Goal: Information Seeking & Learning: Learn about a topic

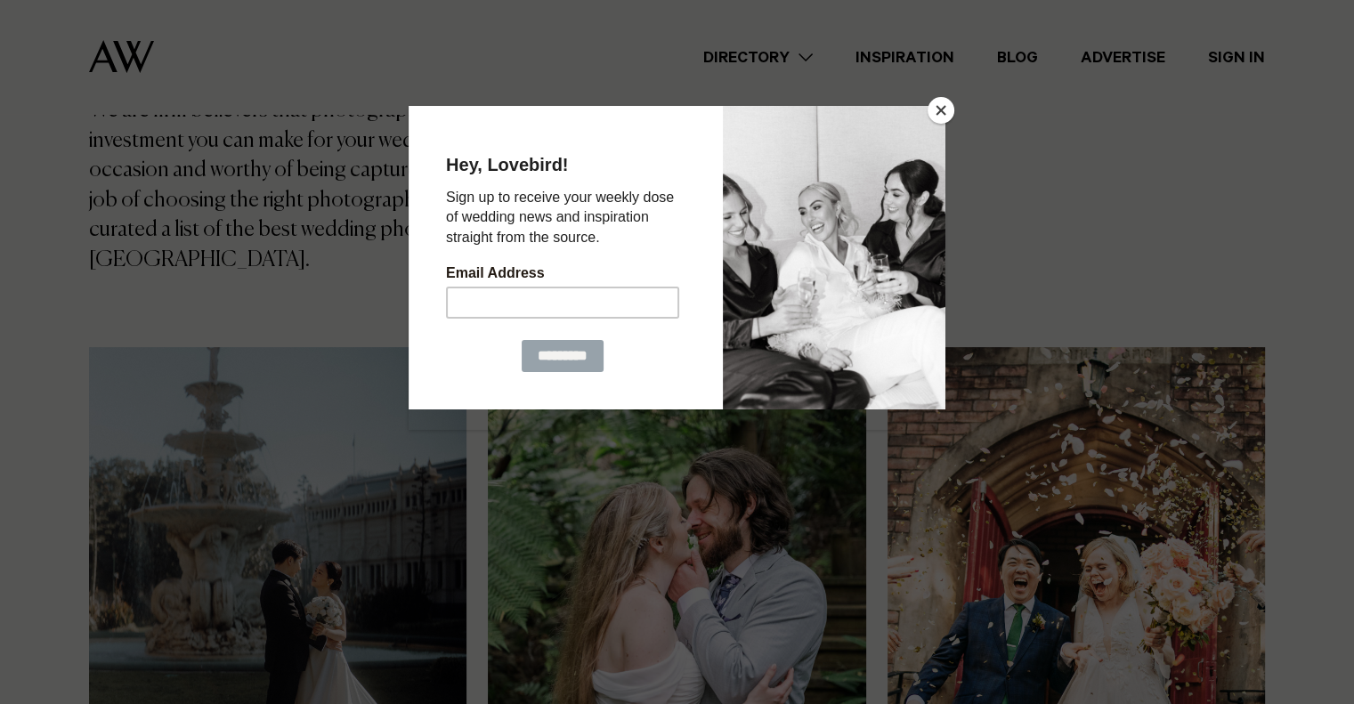
scroll to position [404, 0]
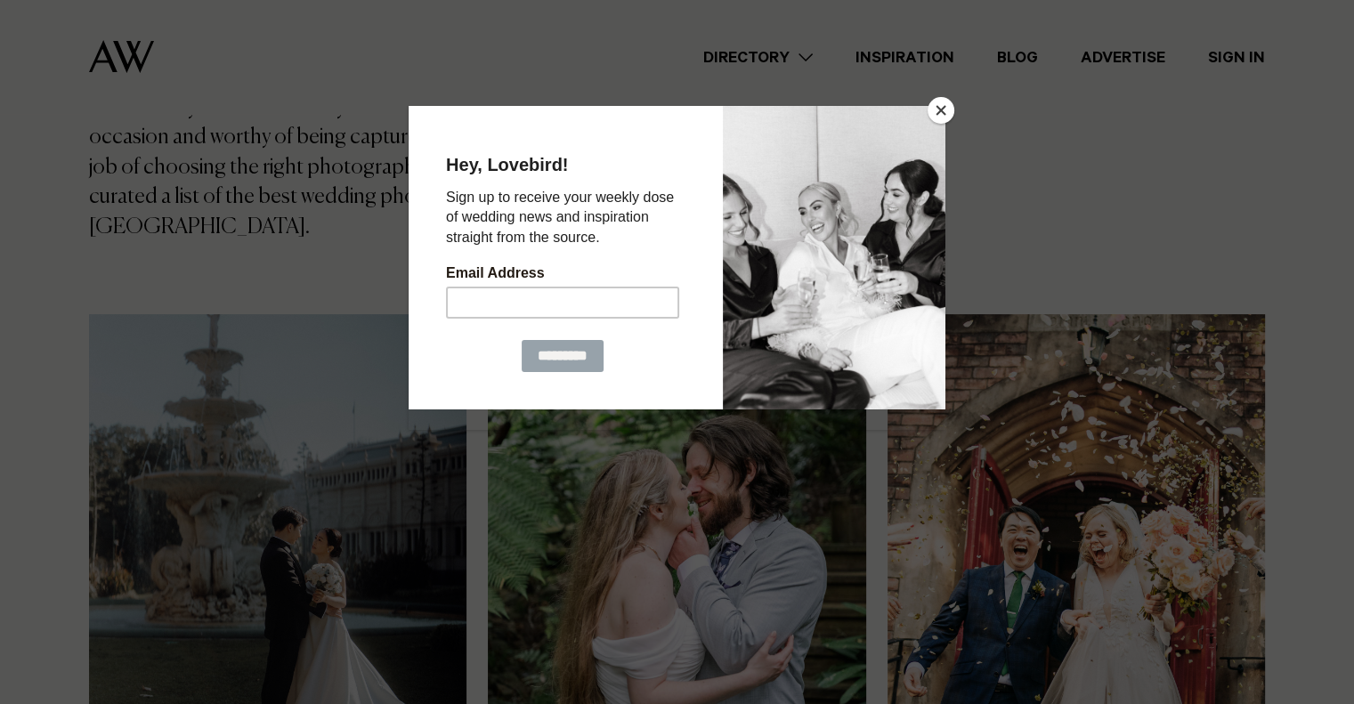
click at [939, 110] on button "Close" at bounding box center [941, 110] width 27 height 27
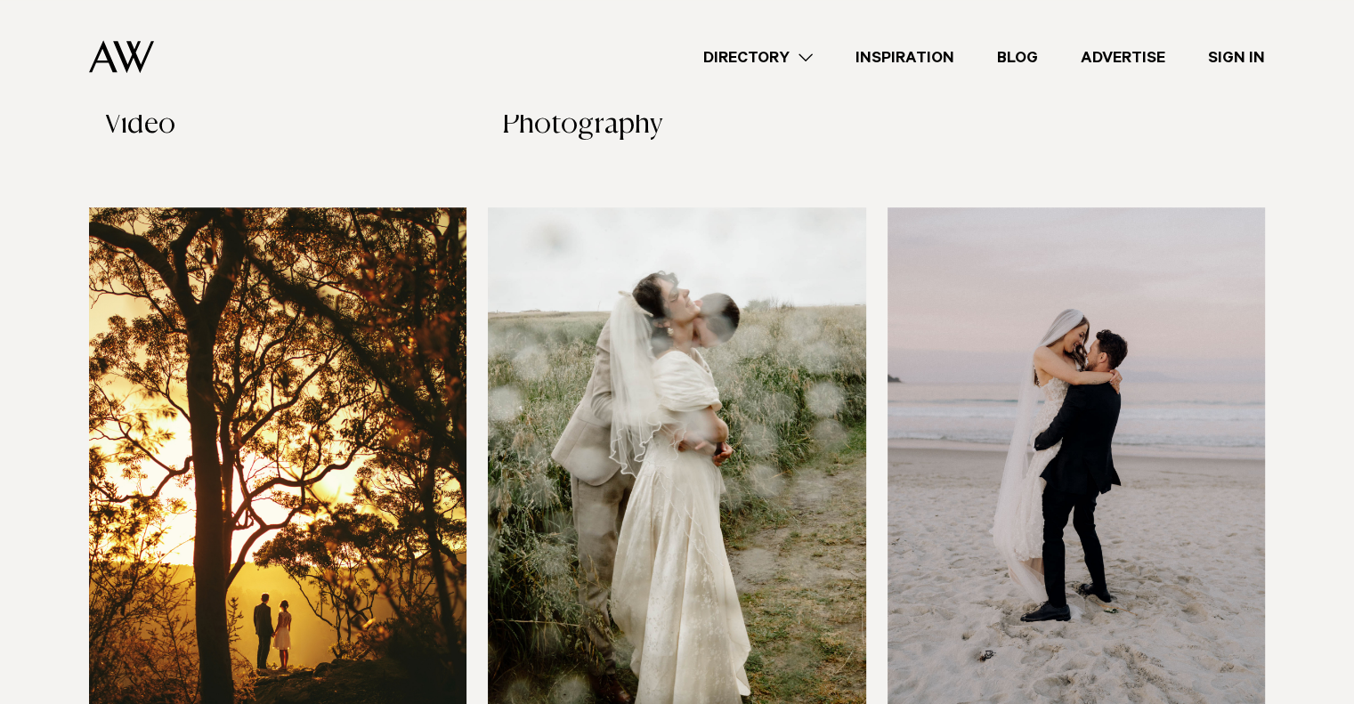
scroll to position [1362, 0]
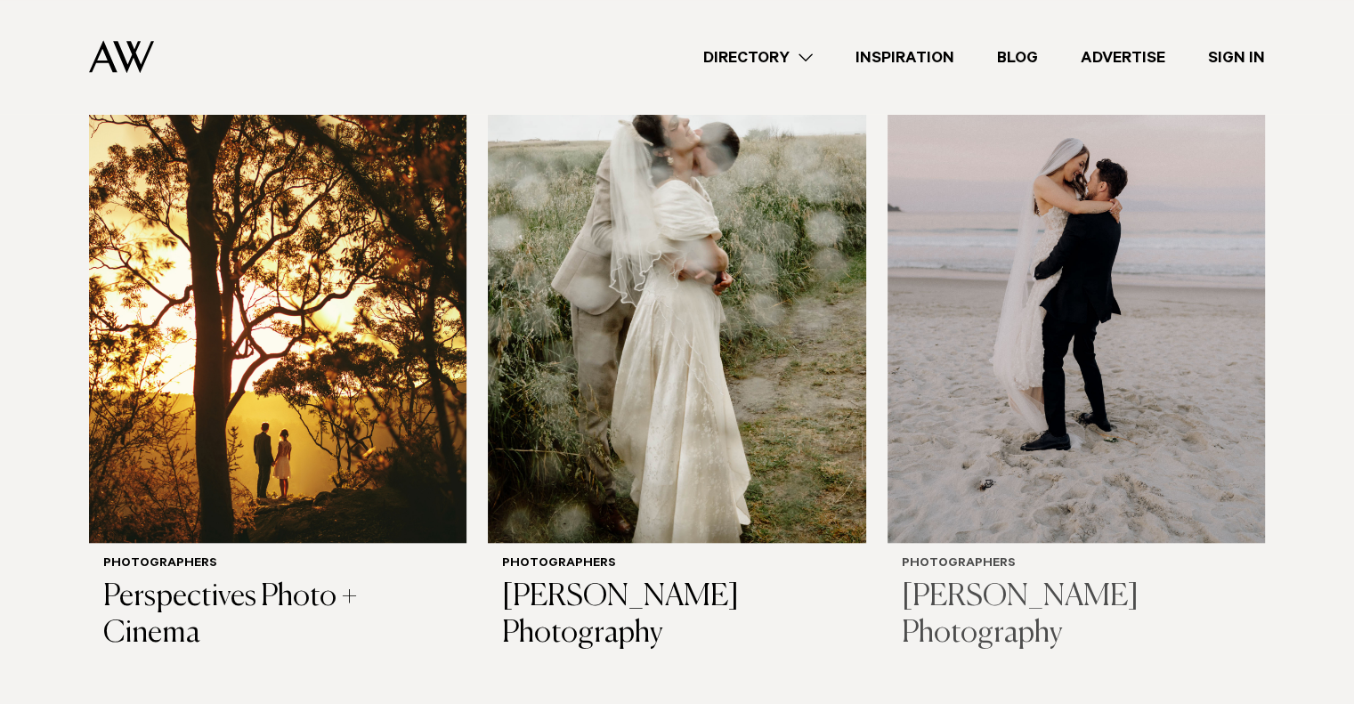
click at [1000, 580] on h3 "[PERSON_NAME] Photography" at bounding box center [1076, 616] width 349 height 73
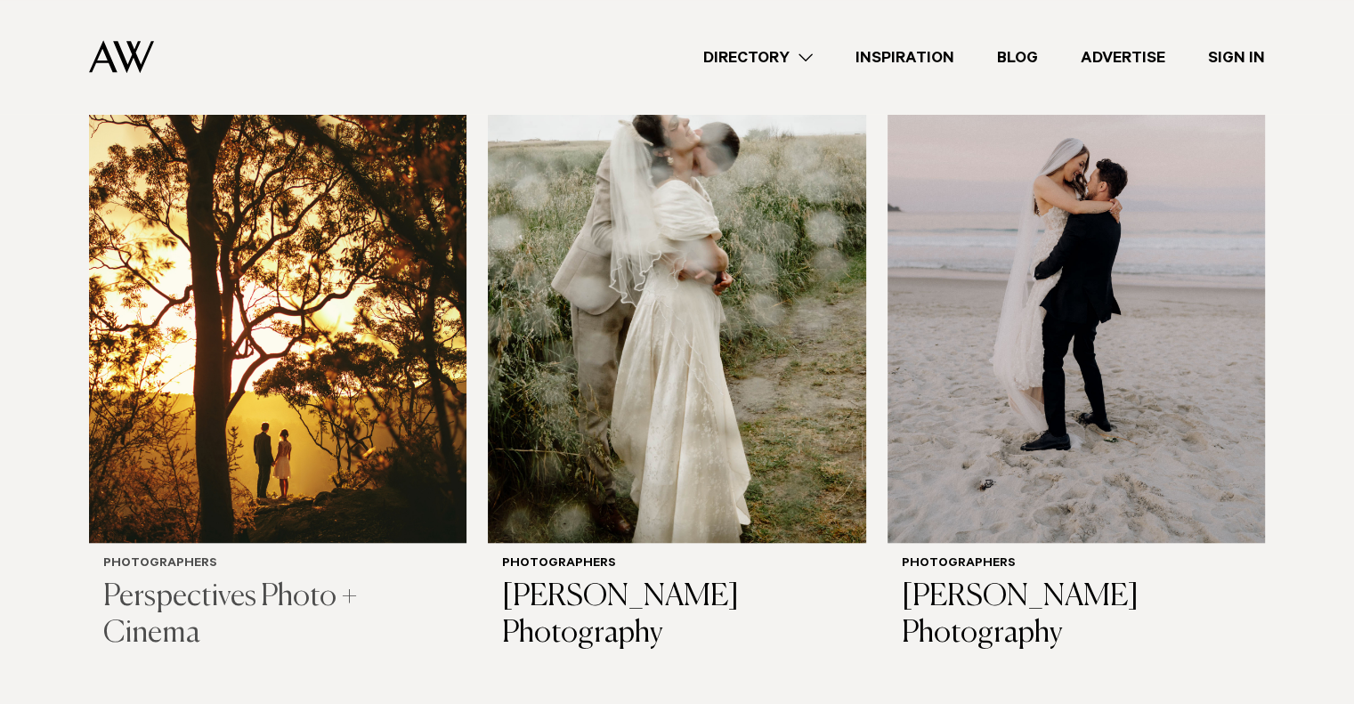
click at [284, 354] on img at bounding box center [278, 290] width 378 height 507
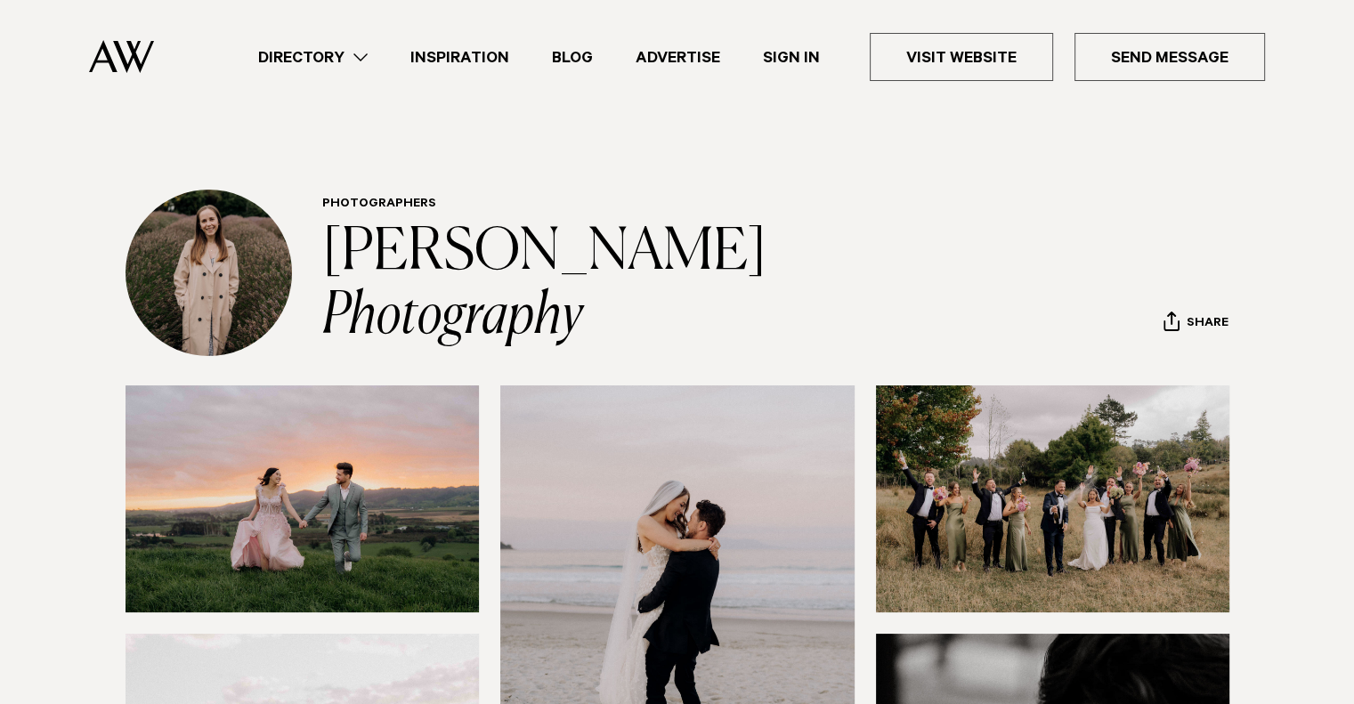
drag, startPoint x: 582, startPoint y: 311, endPoint x: 304, endPoint y: 264, distance: 282.7
click at [304, 264] on div "Photographers [PERSON_NAME] Photography Share Copy Link Email twitter" at bounding box center [678, 273] width 1254 height 167
click at [1195, 191] on div "Photographers [PERSON_NAME] Photography Share Copy Link Email twitter" at bounding box center [775, 273] width 907 height 167
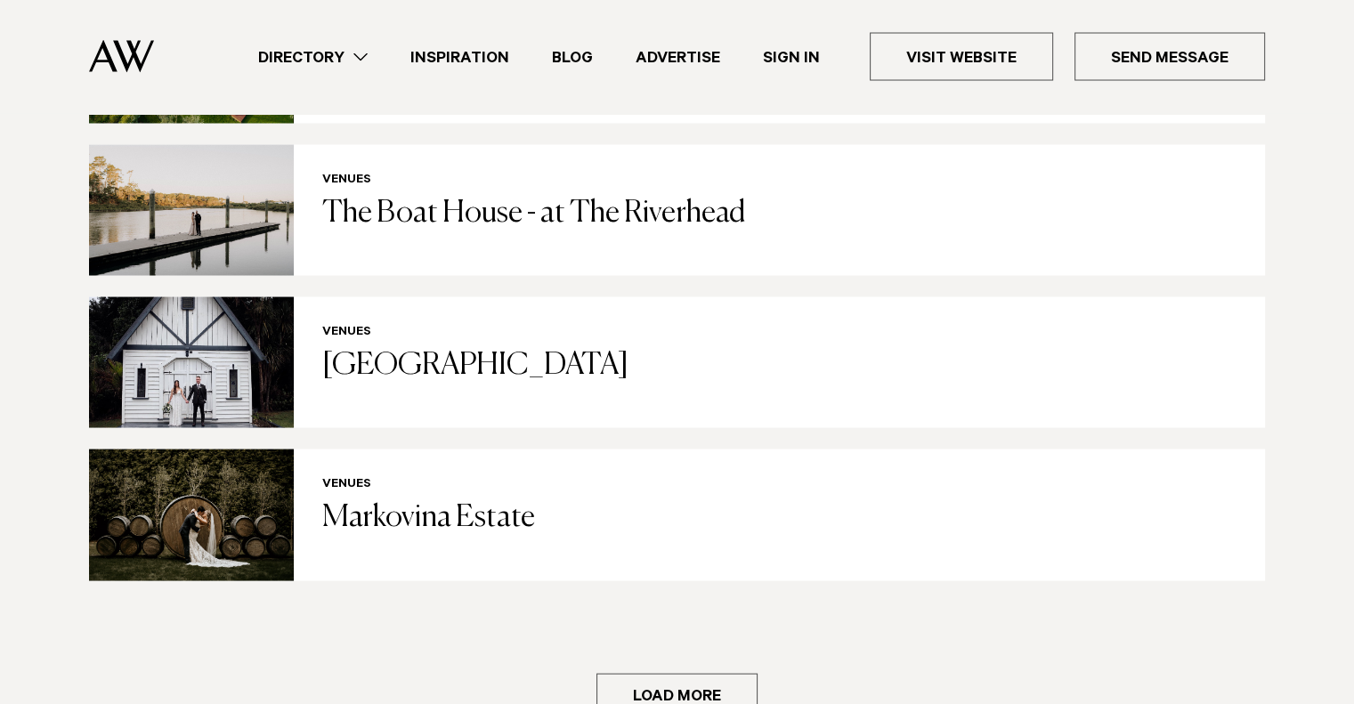
scroll to position [3479, 0]
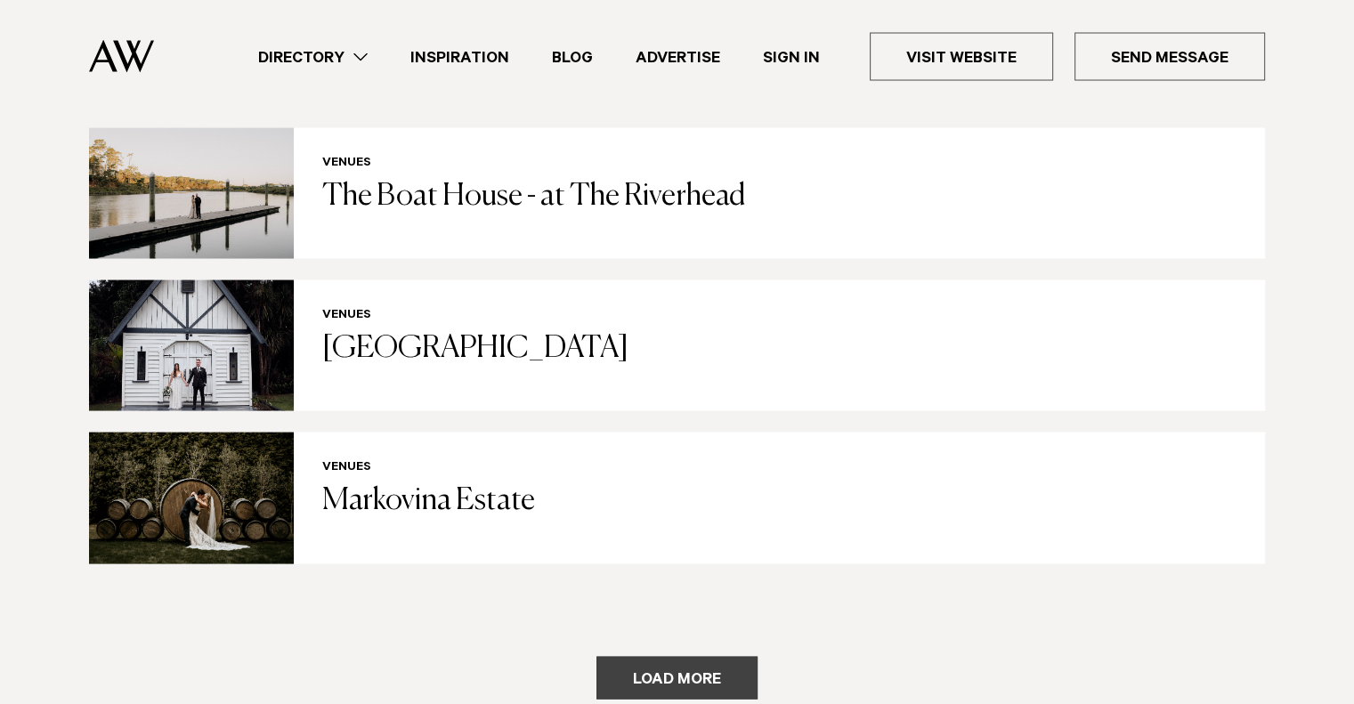
click at [709, 657] on button "Load more" at bounding box center [677, 678] width 161 height 43
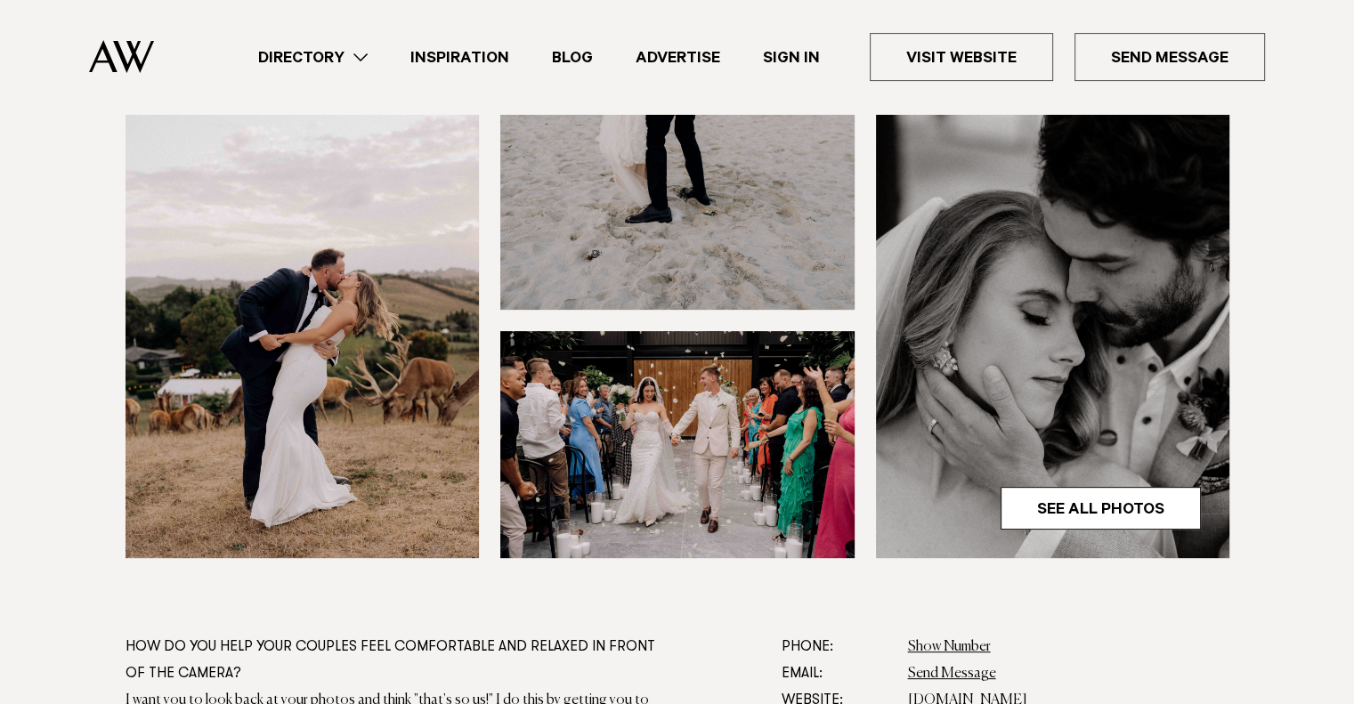
scroll to position [0, 0]
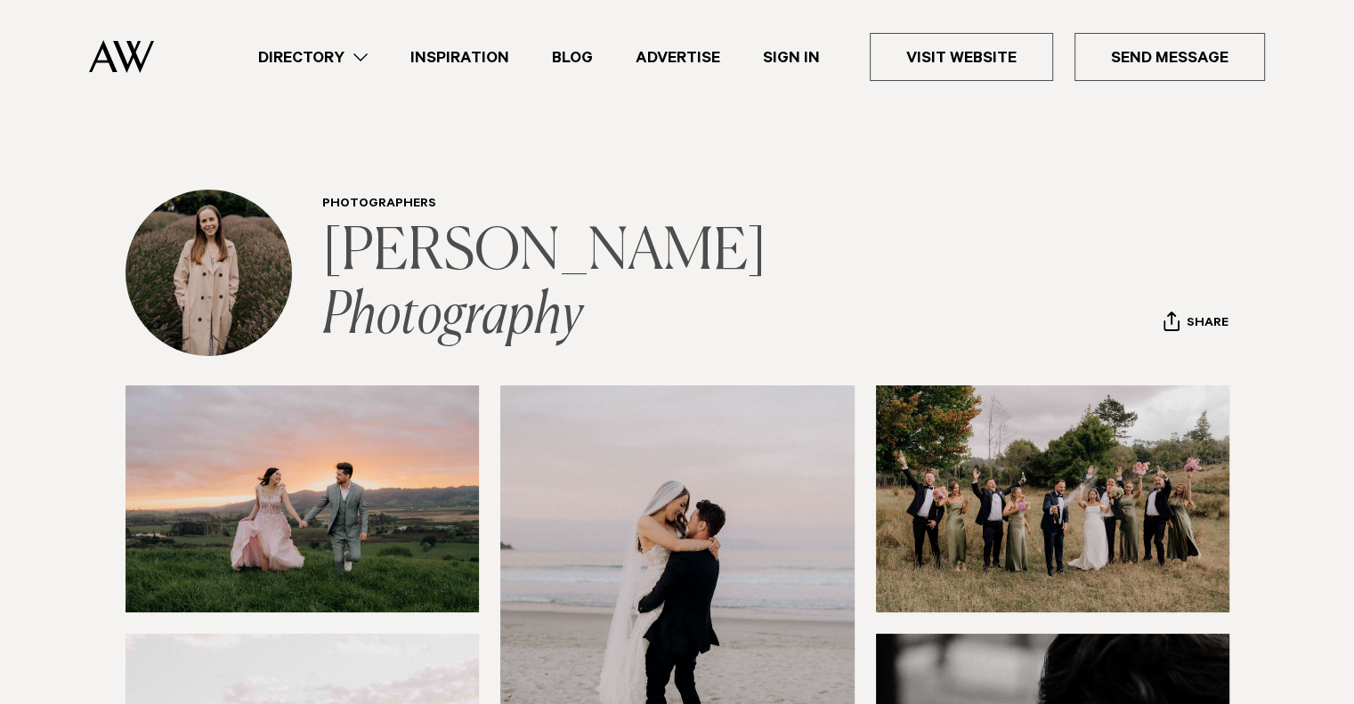
drag, startPoint x: 583, startPoint y: 319, endPoint x: 501, endPoint y: 293, distance: 85.9
click at [502, 293] on h1 "[PERSON_NAME] Photography" at bounding box center [633, 285] width 623 height 128
click at [500, 291] on link "[PERSON_NAME] Photography" at bounding box center [548, 284] width 453 height 121
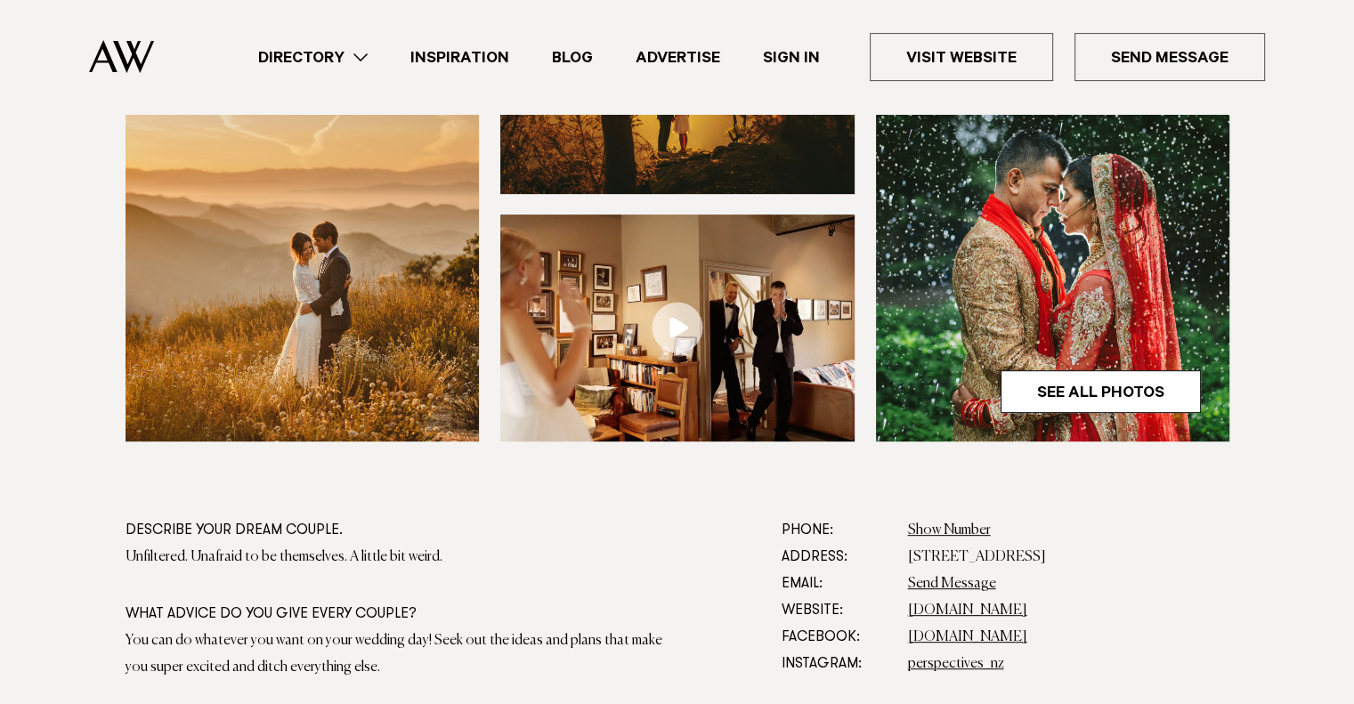
scroll to position [684, 0]
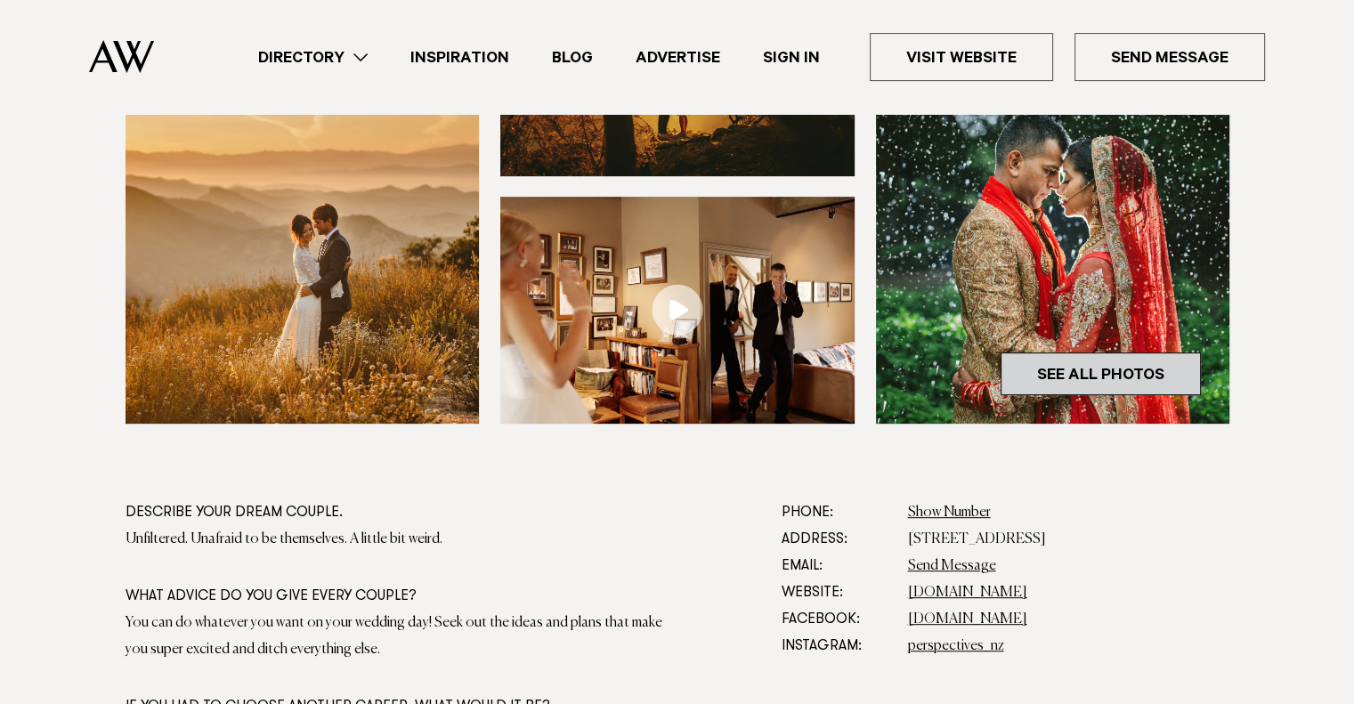
click at [1128, 360] on link "See All Photos" at bounding box center [1101, 374] width 200 height 43
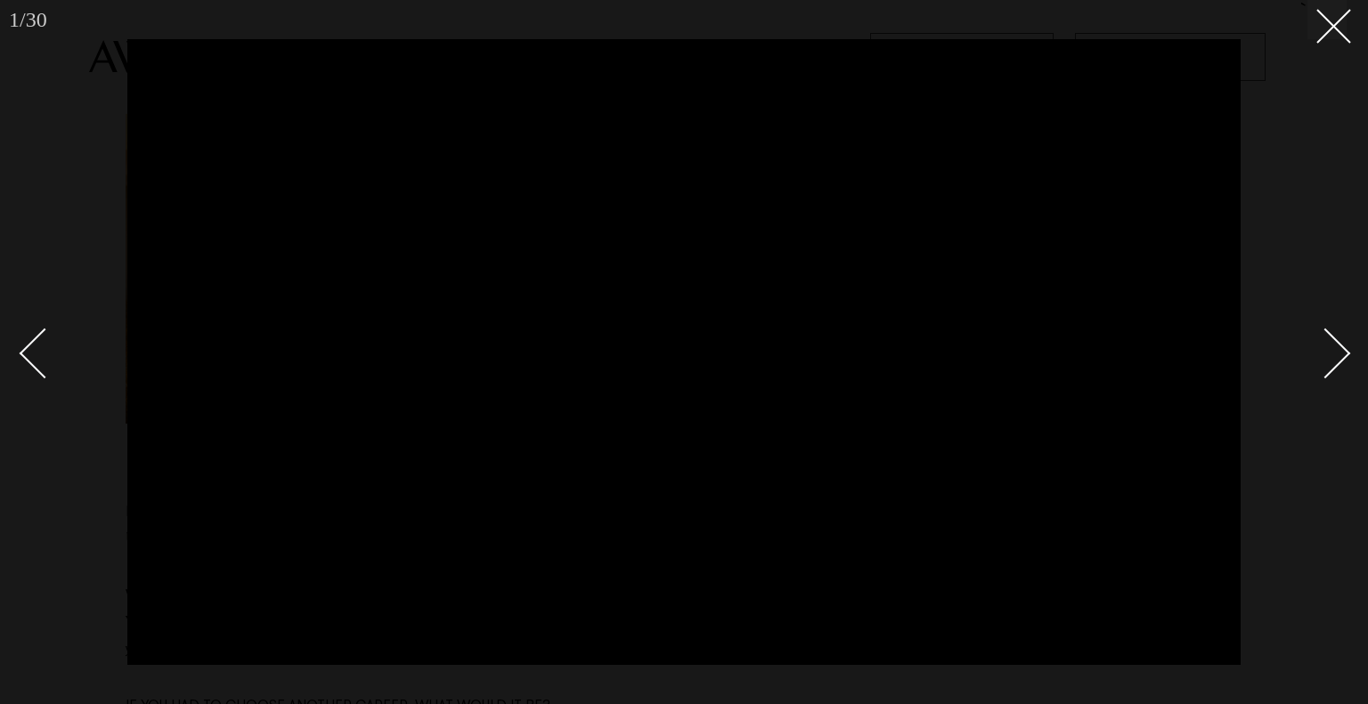
click at [1346, 22] on div at bounding box center [684, 352] width 1368 height 704
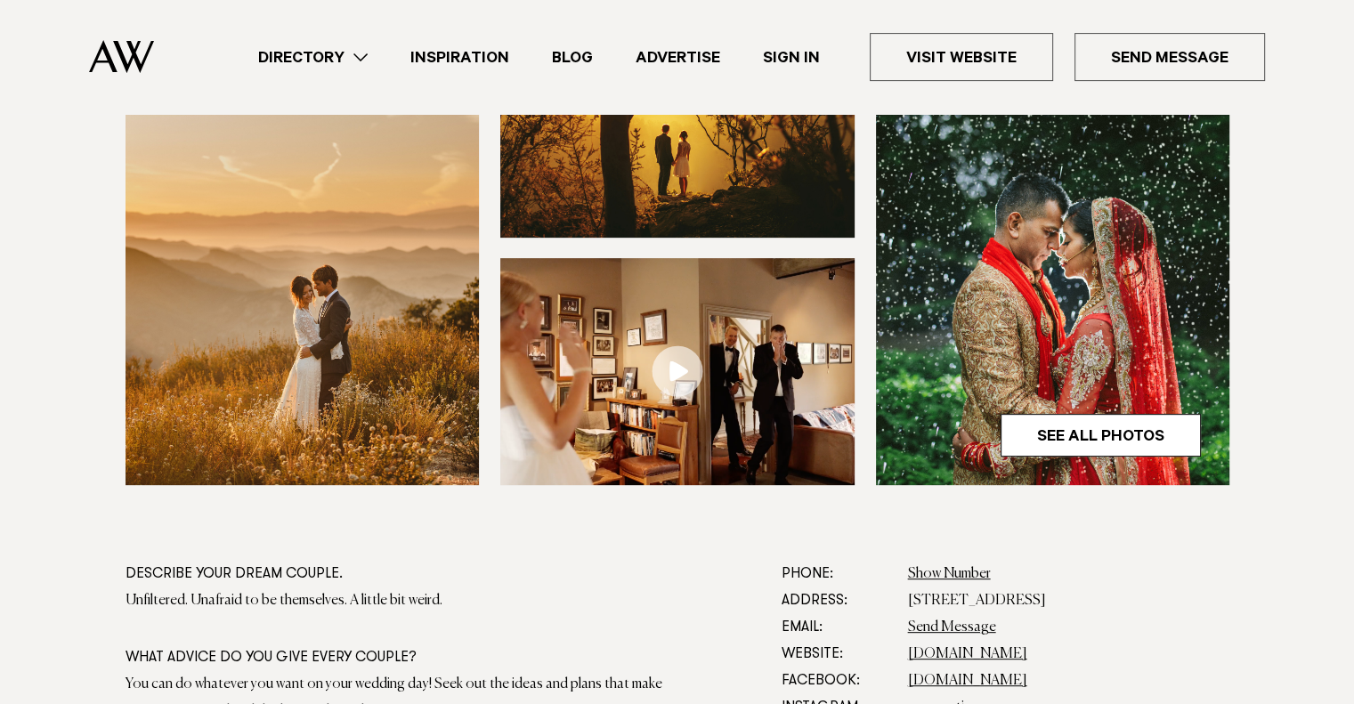
scroll to position [649, 0]
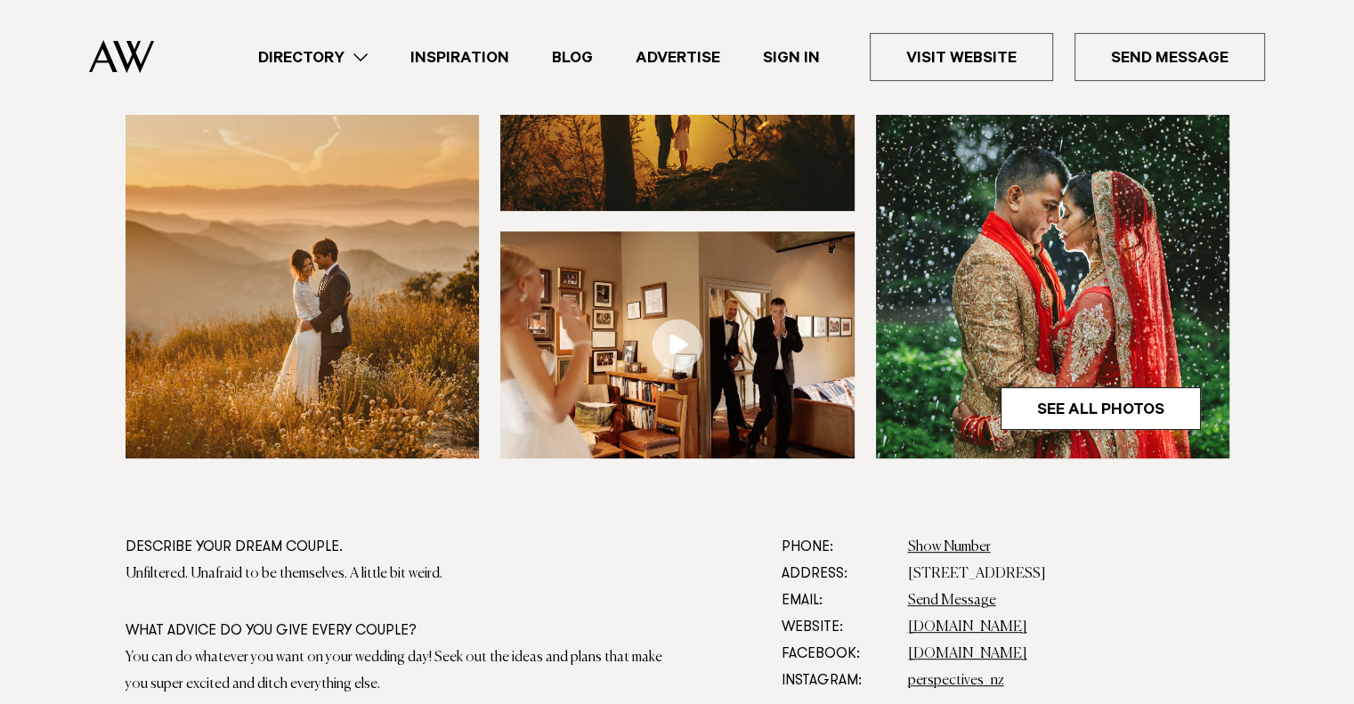
click at [695, 315] on img at bounding box center [677, 345] width 354 height 227
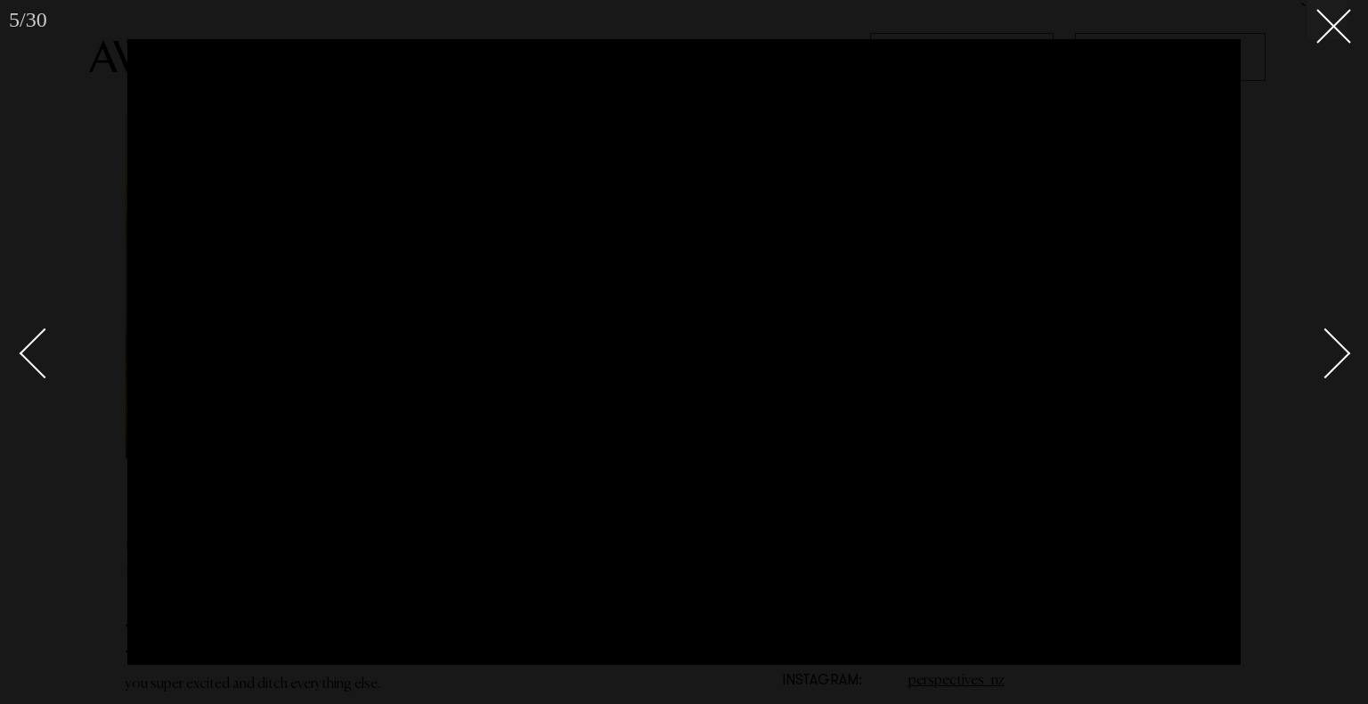
click at [1335, 45] on div at bounding box center [684, 352] width 1368 height 704
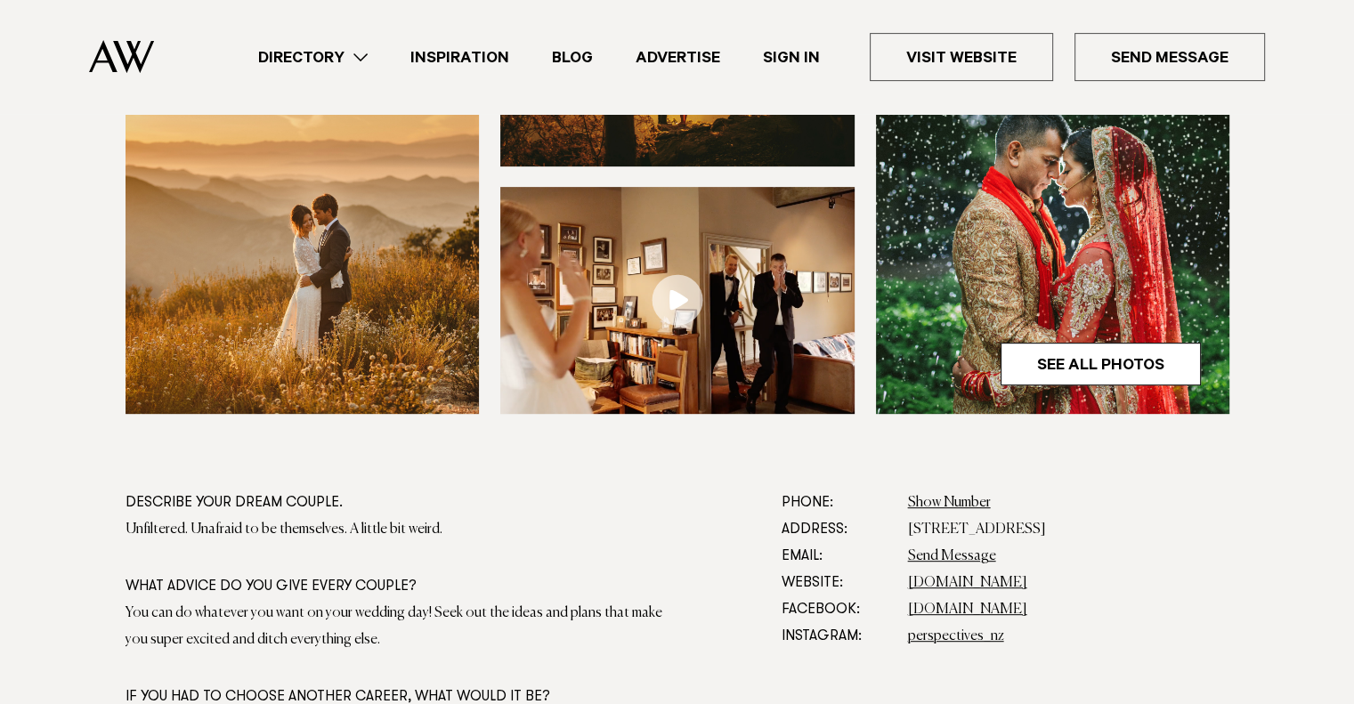
scroll to position [757, 0]
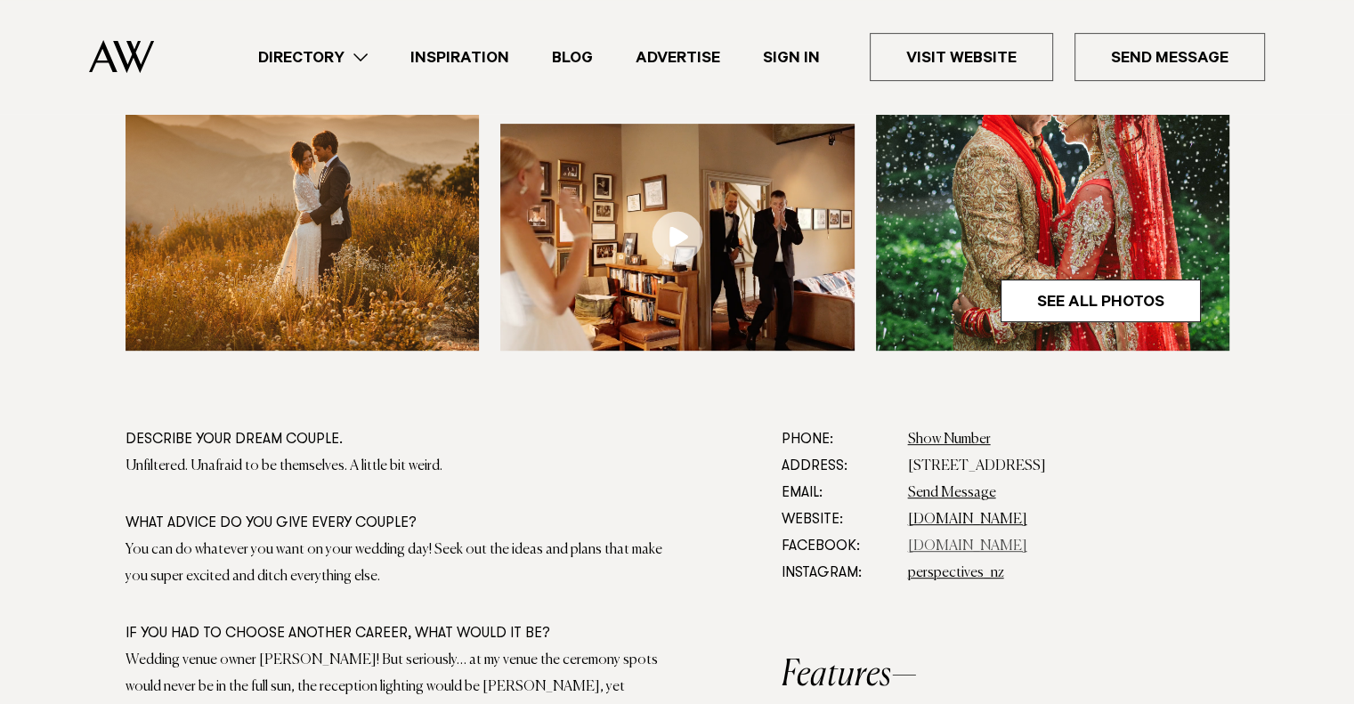
click at [955, 549] on link "perspectives.co.nz" at bounding box center [967, 547] width 119 height 14
click at [948, 521] on link "perspectives.co.nz" at bounding box center [967, 520] width 119 height 14
